Goal: Communication & Community: Answer question/provide support

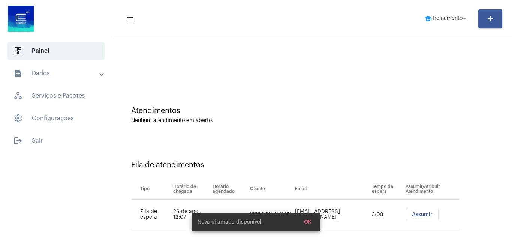
scroll to position [10, 0]
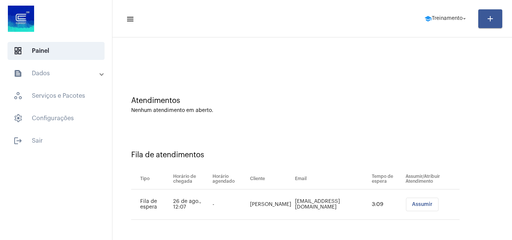
click at [410, 202] on button "Assumir" at bounding box center [422, 204] width 33 height 13
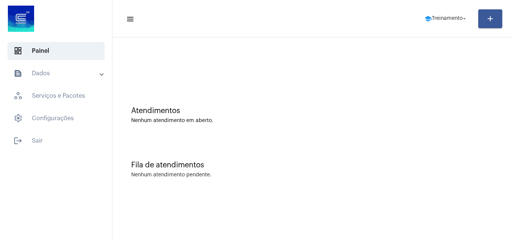
scroll to position [0, 0]
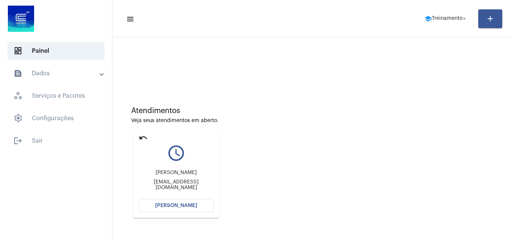
click at [171, 205] on span "Abrir Chamada" at bounding box center [176, 205] width 42 height 5
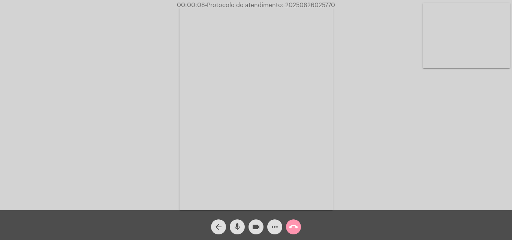
click at [235, 227] on mat-icon "mic" at bounding box center [237, 227] width 9 height 9
click at [411, 172] on div "Acessando Câmera e Microfone..." at bounding box center [256, 107] width 510 height 210
click at [236, 231] on mat-icon "mic_off" at bounding box center [237, 227] width 9 height 9
click at [237, 226] on mat-icon "mic" at bounding box center [237, 227] width 9 height 9
click at [233, 227] on mat-icon "mic_off" at bounding box center [237, 227] width 9 height 9
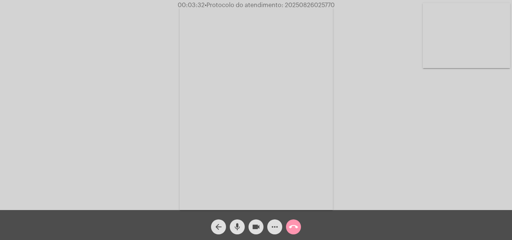
click at [232, 227] on button "mic" at bounding box center [237, 227] width 15 height 15
click at [237, 227] on mat-icon "mic_off" at bounding box center [237, 227] width 9 height 9
click at [239, 227] on mat-icon "mic" at bounding box center [237, 227] width 9 height 9
drag, startPoint x: 241, startPoint y: 225, endPoint x: 241, endPoint y: 214, distance: 10.5
click at [241, 224] on mat-icon "mic_off" at bounding box center [237, 227] width 9 height 9
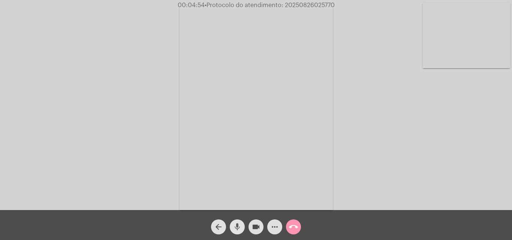
click at [238, 225] on mat-icon "mic" at bounding box center [237, 227] width 9 height 9
click at [241, 224] on mat-icon "mic_off" at bounding box center [237, 227] width 9 height 9
click at [235, 223] on mat-icon "mic" at bounding box center [237, 227] width 9 height 9
click at [237, 224] on mat-icon "mic_off" at bounding box center [237, 227] width 9 height 9
click at [237, 221] on span "mic" at bounding box center [237, 227] width 9 height 15
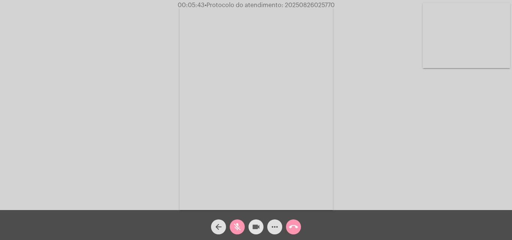
click at [256, 224] on mat-icon "videocam" at bounding box center [255, 227] width 9 height 9
click at [233, 227] on mat-icon "mic_off" at bounding box center [237, 227] width 9 height 9
click at [239, 225] on mat-icon "mic" at bounding box center [237, 227] width 9 height 9
click at [236, 222] on span "mic_off" at bounding box center [237, 227] width 9 height 15
click at [236, 225] on mat-icon "mic" at bounding box center [237, 227] width 9 height 9
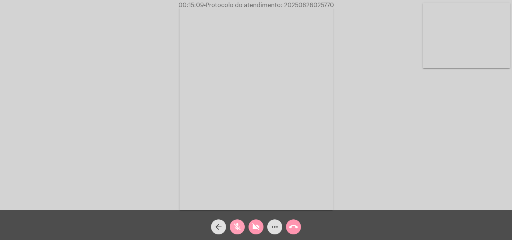
click at [241, 227] on mat-icon "mic_off" at bounding box center [237, 227] width 9 height 9
click at [254, 227] on mat-icon "videocam_off" at bounding box center [255, 227] width 9 height 9
click at [239, 225] on mat-icon "mic" at bounding box center [237, 227] width 9 height 9
click at [237, 224] on mat-icon "mic_off" at bounding box center [237, 227] width 9 height 9
click at [236, 225] on mat-icon "mic" at bounding box center [237, 227] width 9 height 9
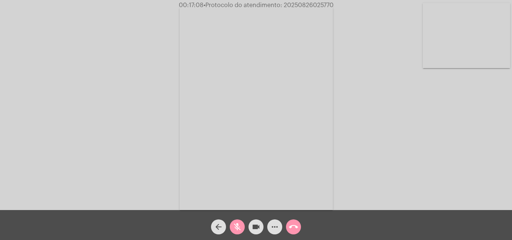
click at [235, 227] on mat-icon "mic_off" at bounding box center [237, 227] width 9 height 9
click at [238, 229] on mat-icon "mic" at bounding box center [237, 227] width 9 height 9
click at [233, 223] on mat-icon "mic_off" at bounding box center [237, 227] width 9 height 9
click at [275, 226] on mat-icon "more_horiz" at bounding box center [274, 227] width 9 height 9
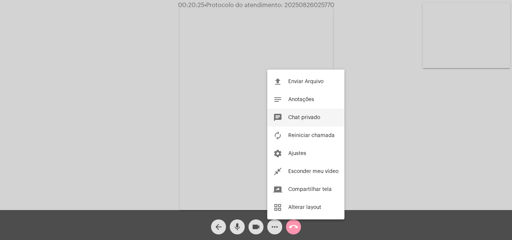
click at [306, 121] on button "chat Chat privado" at bounding box center [305, 118] width 77 height 18
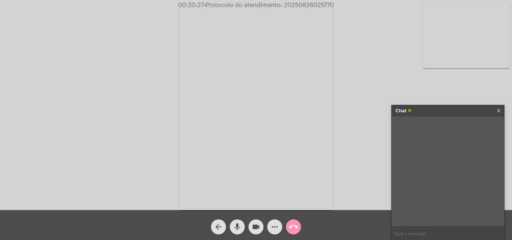
paste input "2 Dias, 11 Horas e 29 Minutos até o vencimento!"
type input "2 Dias, 11 Horas e 29 Minutos até o vencimento!"
paste input "3135101"
type input "3135101"
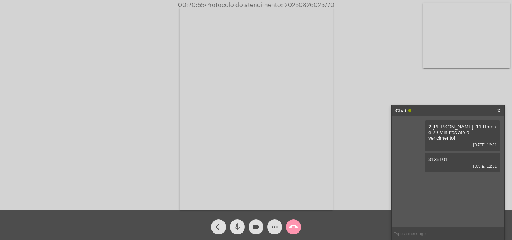
click at [235, 227] on mat-icon "mic" at bounding box center [237, 227] width 9 height 9
click at [237, 227] on mat-icon "mic_off" at bounding box center [237, 227] width 9 height 9
click at [299, 5] on span "• Protocolo do atendimento: 20250826025770" at bounding box center [267, 5] width 130 height 6
click at [299, 5] on span "• Protocolo do atendimento: 20250826025770" at bounding box center [268, 5] width 130 height 6
copy span "20250826025770"
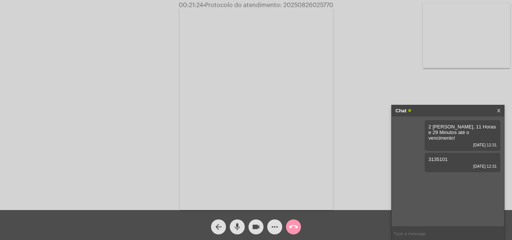
paste input "20250826025770"
type input "20250826025770"
click at [289, 224] on mat-icon "call_end" at bounding box center [293, 227] width 9 height 9
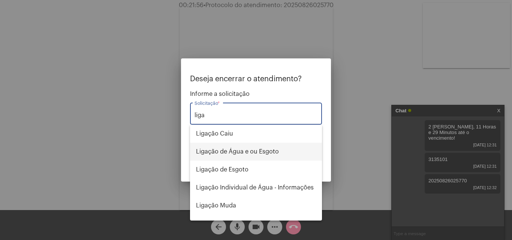
click at [250, 152] on span "Ligação de Água e ou Esgoto" at bounding box center [256, 152] width 120 height 18
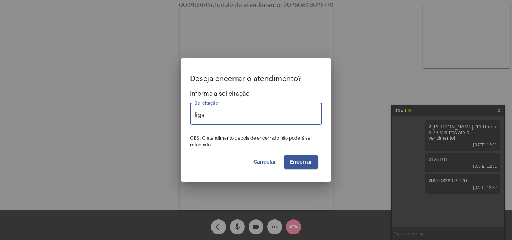
type input "Ligação de Água e ou Esgoto"
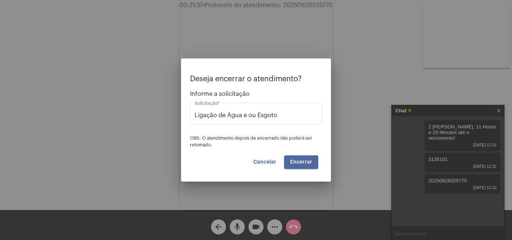
click at [306, 164] on span "Encerrar" at bounding box center [301, 162] width 22 height 5
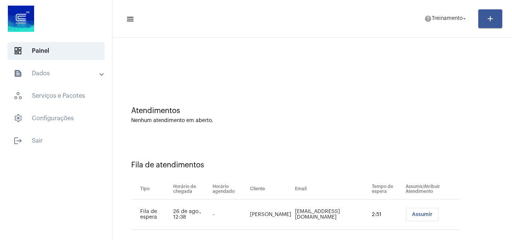
click at [412, 213] on span "Assumir" at bounding box center [422, 214] width 21 height 5
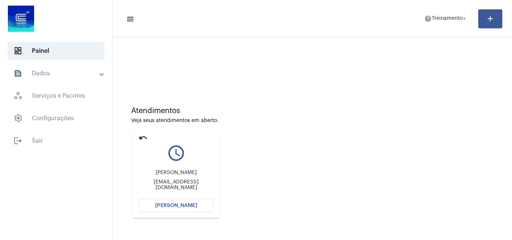
click at [169, 207] on span "Abrir Chamada" at bounding box center [176, 205] width 42 height 5
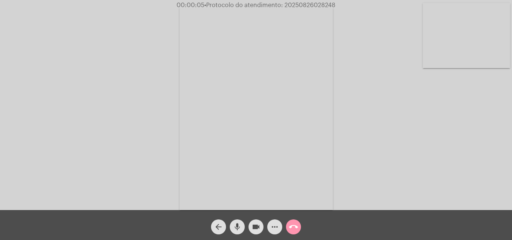
click at [238, 226] on mat-icon "mic" at bounding box center [237, 227] width 9 height 9
click at [234, 224] on mat-icon "mic_off" at bounding box center [237, 227] width 9 height 9
click at [234, 224] on mat-icon "mic" at bounding box center [237, 227] width 9 height 9
click at [236, 224] on mat-icon "mic_off" at bounding box center [237, 227] width 9 height 9
click at [273, 228] on mat-icon "more_horiz" at bounding box center [274, 227] width 9 height 9
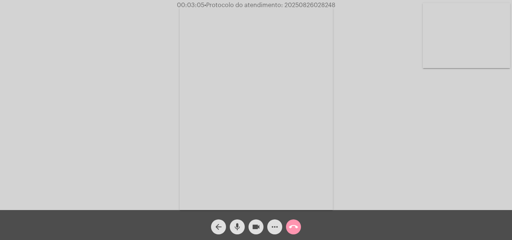
click at [373, 111] on div "Acessando Câmera e Microfone..." at bounding box center [256, 107] width 510 height 210
click at [237, 221] on span "mic" at bounding box center [237, 227] width 9 height 15
click at [238, 227] on mat-icon "mic_off" at bounding box center [237, 227] width 9 height 9
